Goal: Use online tool/utility: Utilize a website feature to perform a specific function

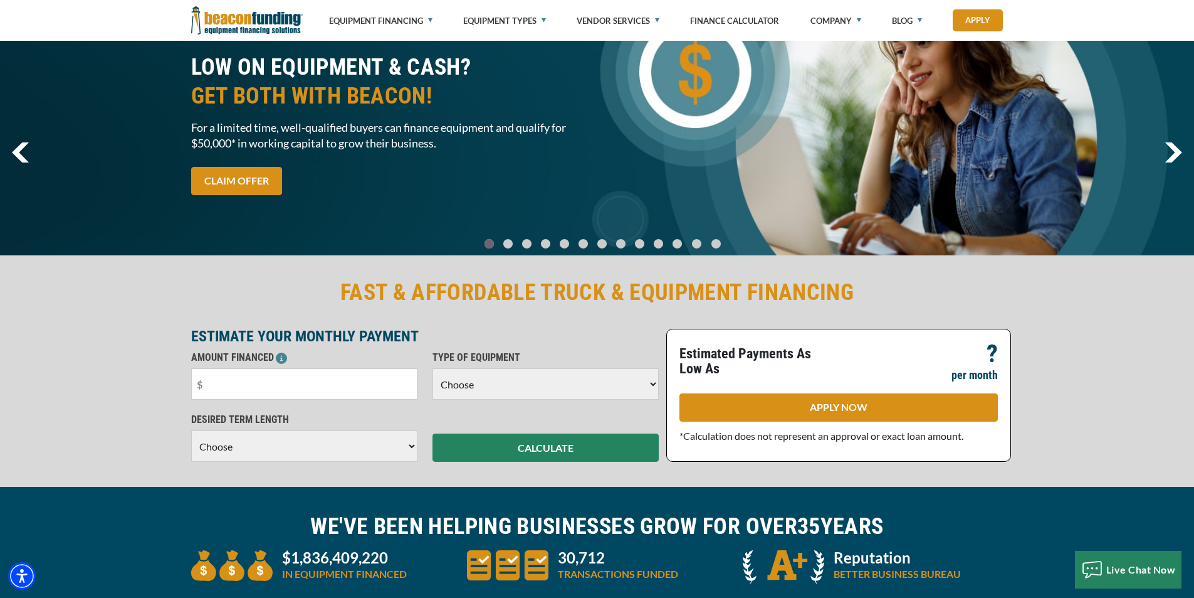
scroll to position [125, 0]
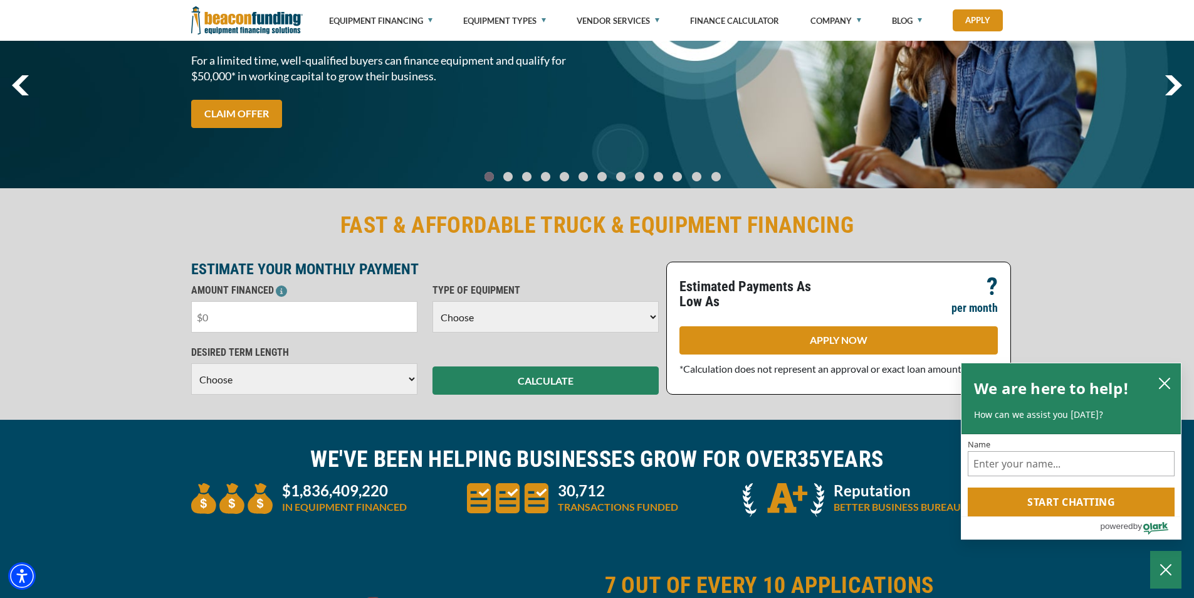
click at [300, 322] on input "text" at bounding box center [304, 316] width 226 height 31
type input "$325,000"
click at [604, 320] on select "Choose Backhoe Boom/Bucket Truck Chipper Commercial Mower Crane DTG/DTF Printin…" at bounding box center [546, 316] width 226 height 31
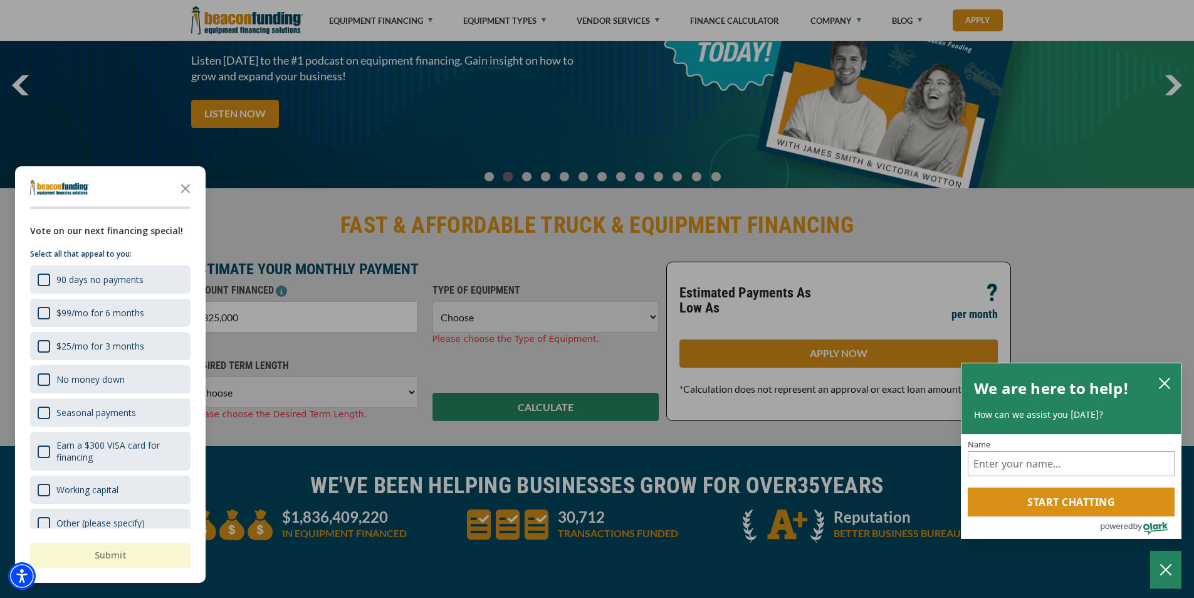
select select "5"
click at [433, 301] on select "Choose Backhoe Boom/Bucket Truck Chipper Commercial Mower Crane DTG/DTF Printin…" at bounding box center [546, 316] width 226 height 31
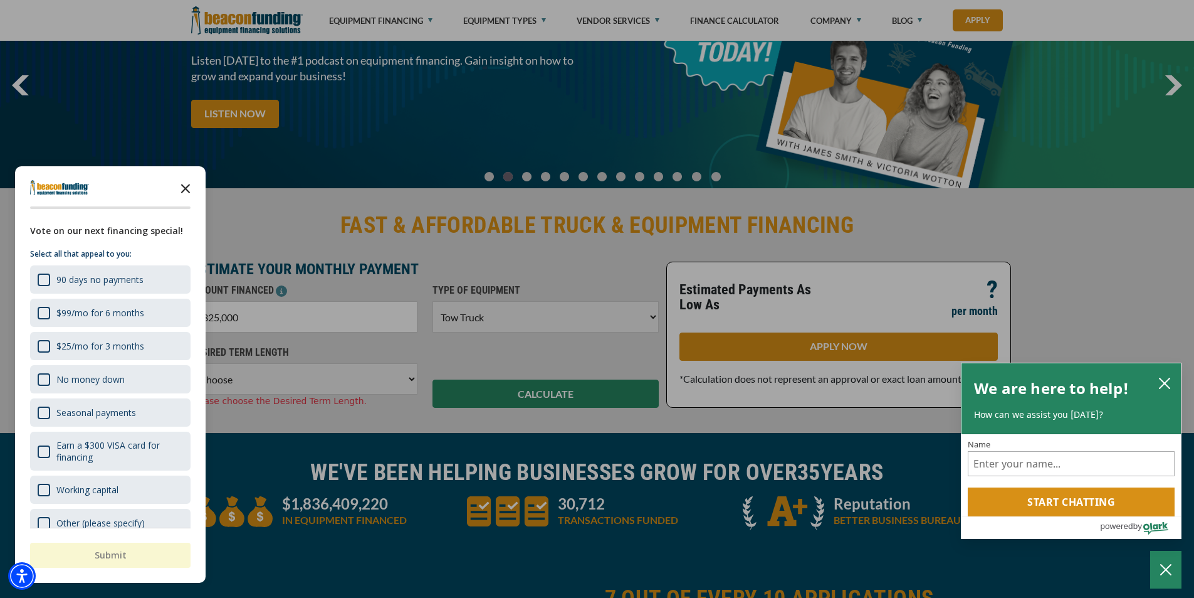
click at [181, 194] on icon "Close the survey" at bounding box center [185, 187] width 25 height 25
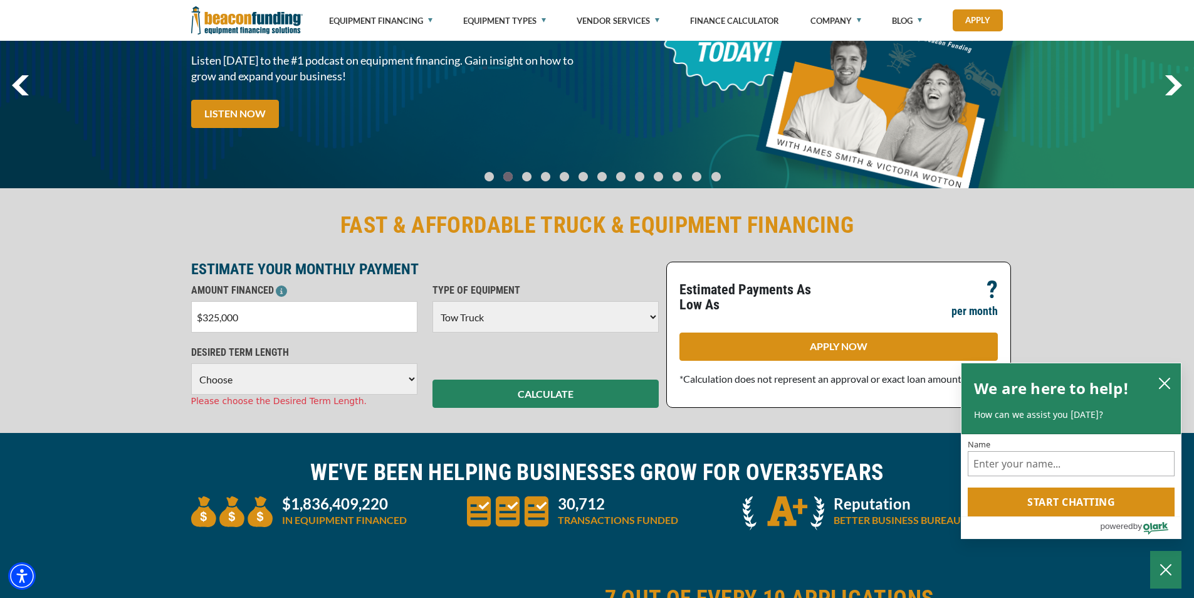
click at [279, 376] on select "Choose 36 Months 48 Months 60 Months 72 Months 84 Months" at bounding box center [304, 378] width 226 height 31
select select "84"
click at [191, 363] on select "Choose 36 Months 48 Months 60 Months 72 Months 84 Months" at bounding box center [304, 378] width 226 height 31
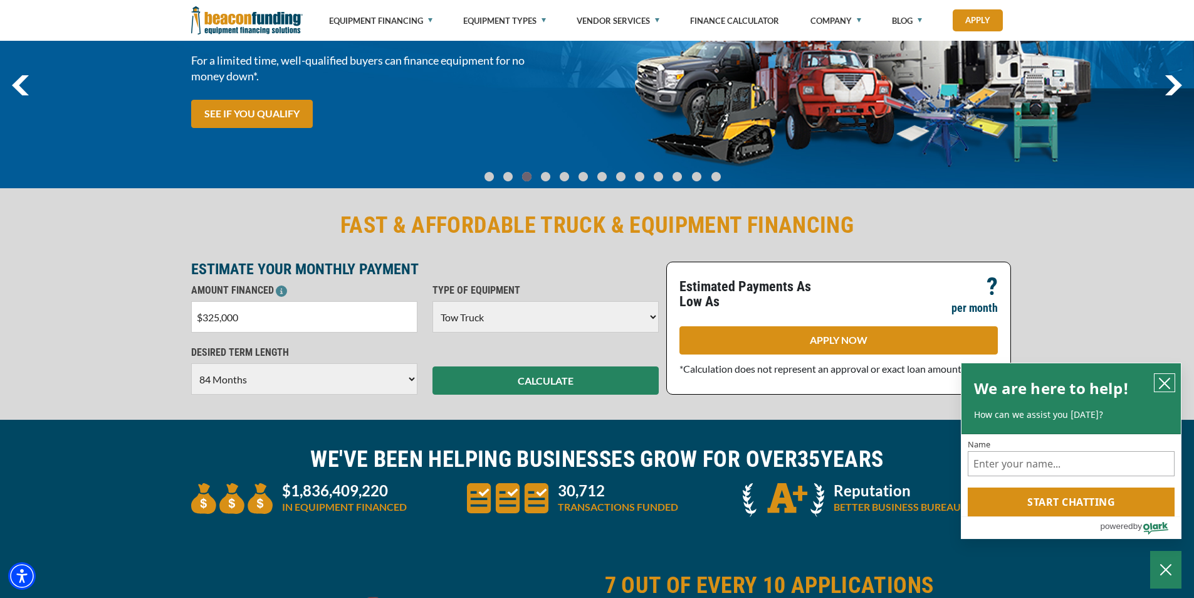
click at [1159, 380] on icon "close chatbox" at bounding box center [1165, 383] width 13 height 13
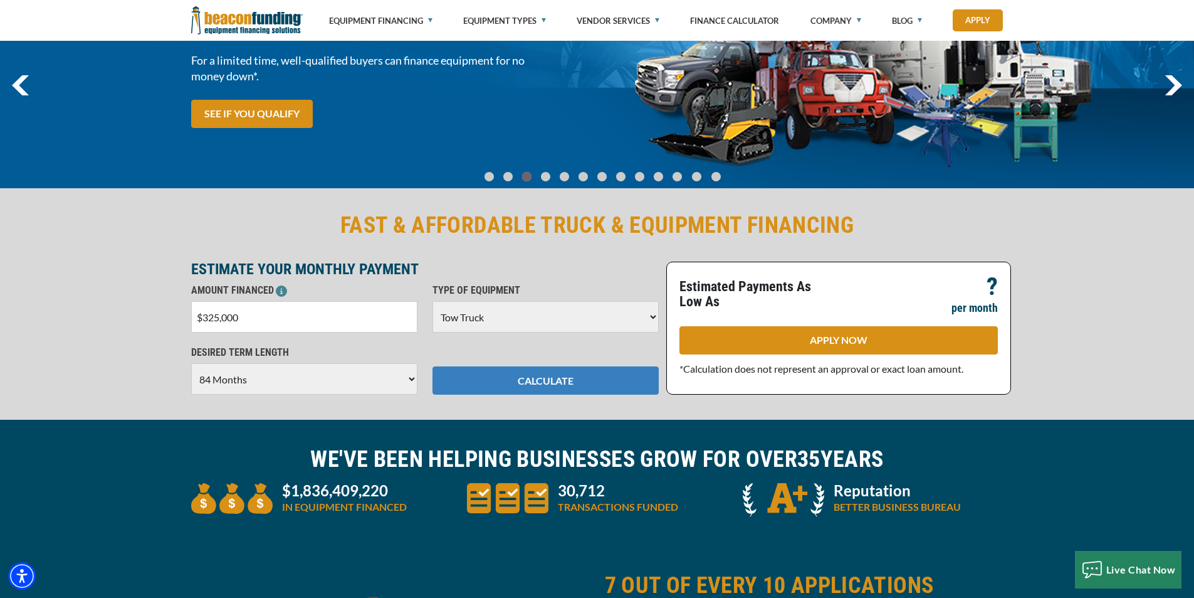
click at [549, 377] on button "CALCULATE" at bounding box center [546, 380] width 226 height 28
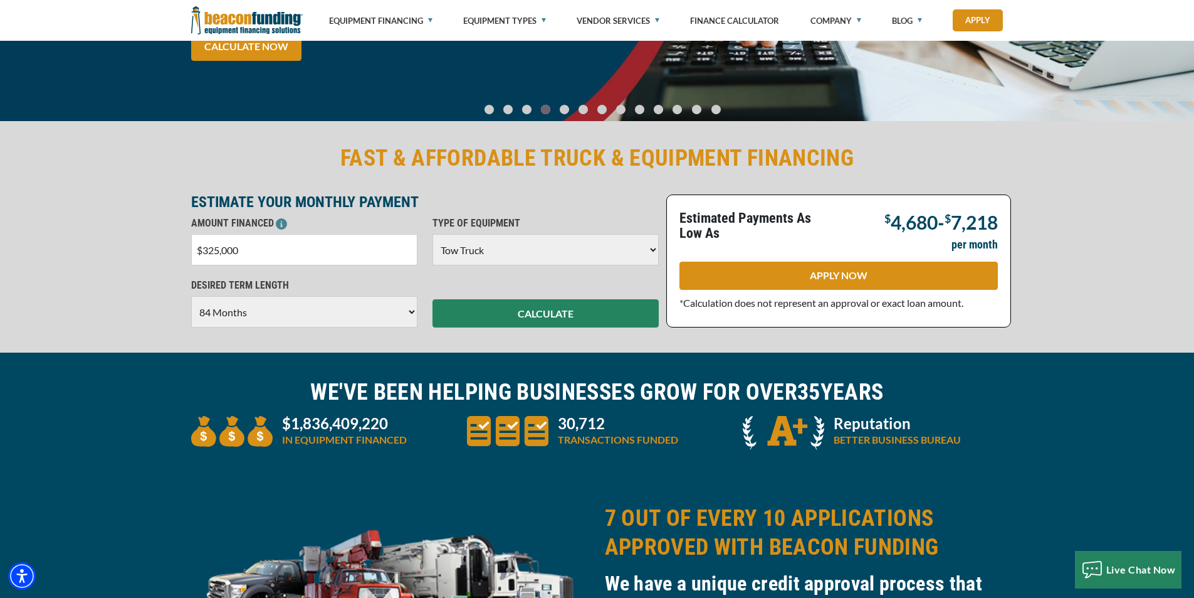
scroll to position [188, 0]
